Goal: Task Accomplishment & Management: Use online tool/utility

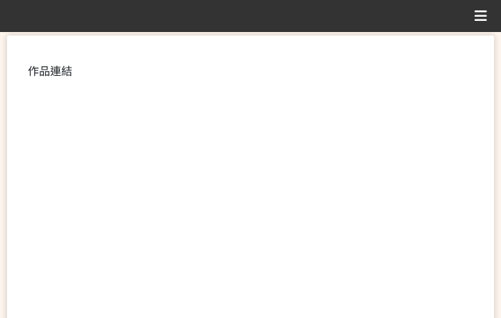
scroll to position [348, 0]
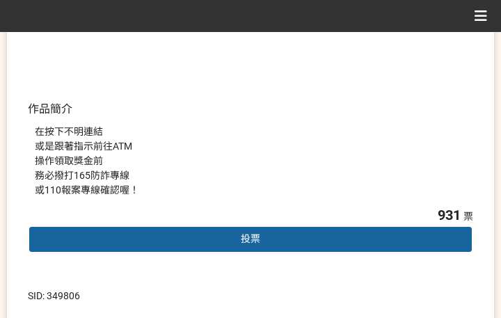
click at [258, 235] on span "投票" at bounding box center [250, 238] width 19 height 11
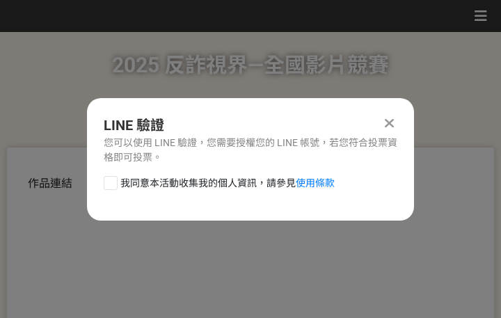
scroll to position [0, 0]
click at [230, 180] on span "我同意本活動收集我的個人資訊，請參見 使用條款" at bounding box center [227, 183] width 214 height 15
click at [113, 180] on input "我同意本活動收集我的個人資訊，請參見 使用條款" at bounding box center [108, 182] width 9 height 9
checkbox input "false"
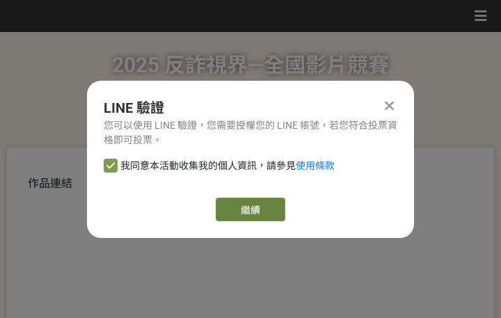
click at [264, 207] on link "繼續" at bounding box center [251, 210] width 70 height 24
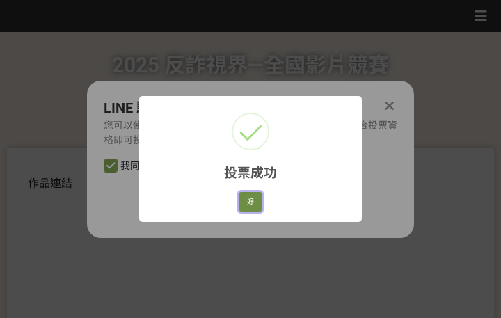
click at [242, 205] on button "好" at bounding box center [250, 201] width 22 height 19
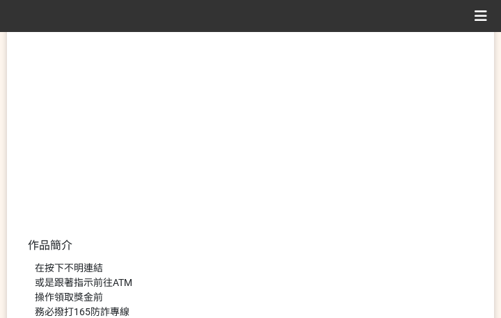
scroll to position [266, 0]
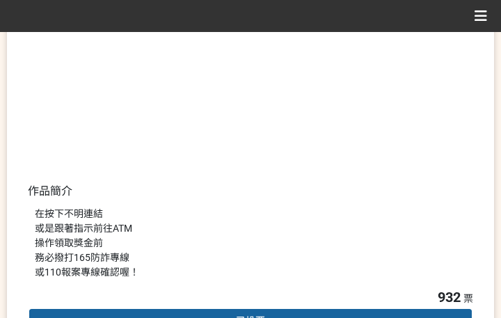
drag, startPoint x: 449, startPoint y: 216, endPoint x: 456, endPoint y: 207, distance: 11.4
click at [450, 216] on div "在按下不明連結 或是跟著指示前往ATM 操作領取獎金前 務必撥打165防詐專線 或110報案專線確認喔！" at bounding box center [250, 243] width 431 height 73
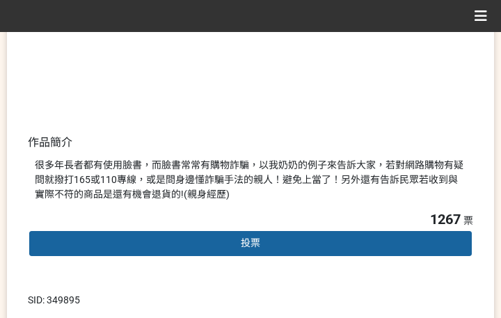
scroll to position [348, 0]
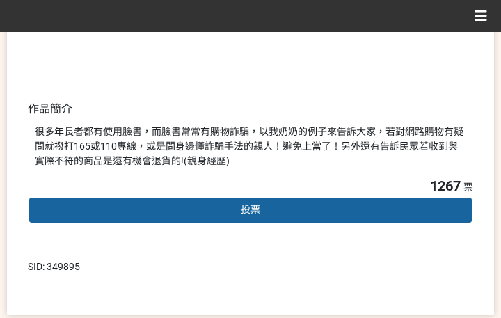
click at [247, 204] on span "投票" at bounding box center [250, 209] width 19 height 11
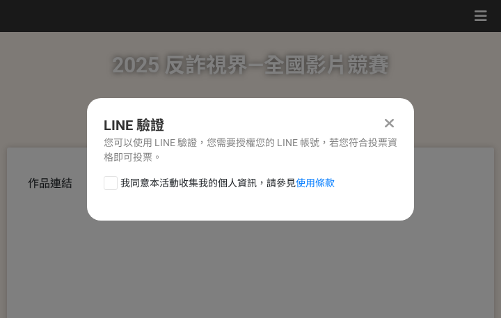
click at [180, 173] on div "LINE 驗證 您可以使用 LINE 驗證，您需要授權您的 LINE 帳號，若您符合投票資格即可投票。 我同意本活動收集我的個人資訊，請參見 使用條款" at bounding box center [250, 159] width 327 height 122
click at [184, 177] on span "我同意本活動收集我的個人資訊，請參見 使用條款" at bounding box center [227, 183] width 214 height 15
click at [113, 178] on input "我同意本活動收集我的個人資訊，請參見 使用條款" at bounding box center [108, 182] width 9 height 9
checkbox input "false"
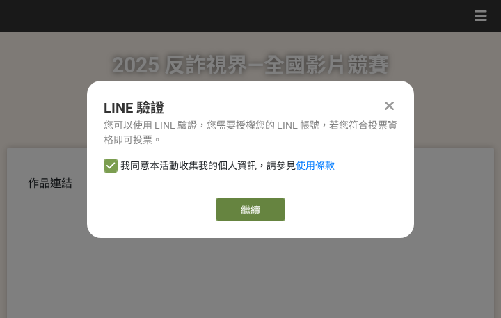
click at [258, 216] on link "繼續" at bounding box center [251, 210] width 70 height 24
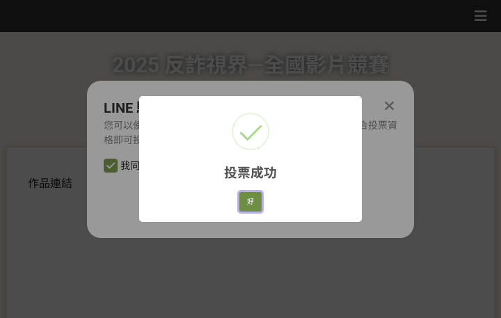
click at [251, 209] on button "好" at bounding box center [250, 201] width 22 height 19
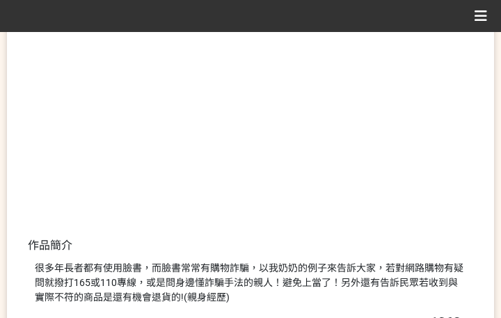
scroll to position [266, 0]
